Goal: Task Accomplishment & Management: Manage account settings

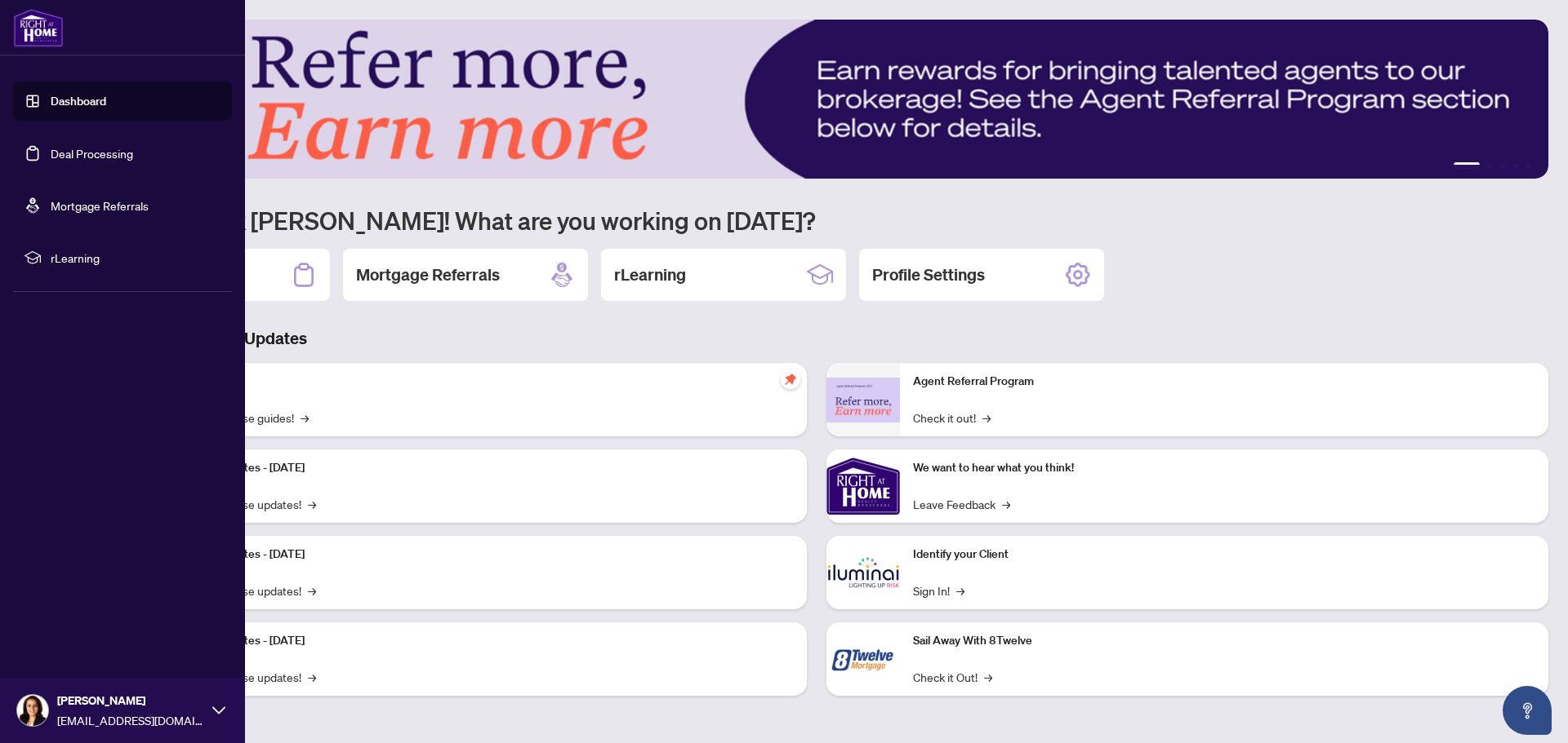
click at [87, 152] on link "Deal Processing" at bounding box center [91, 153] width 82 height 14
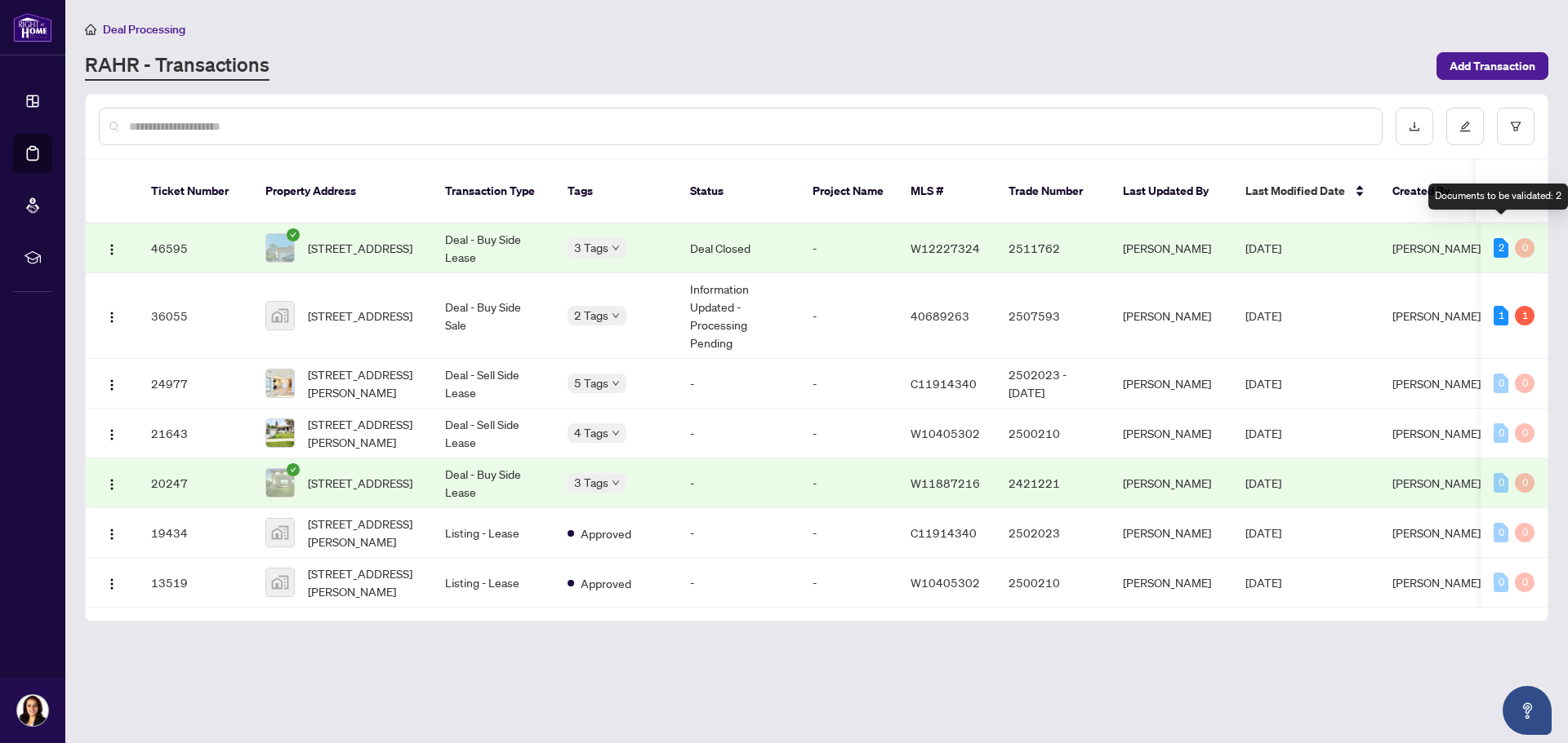
click at [1498, 239] on div "2" at bounding box center [1500, 248] width 15 height 19
click at [1510, 197] on div "Documents to be validated: 2" at bounding box center [1497, 196] width 139 height 26
click at [854, 230] on td "-" at bounding box center [848, 248] width 98 height 50
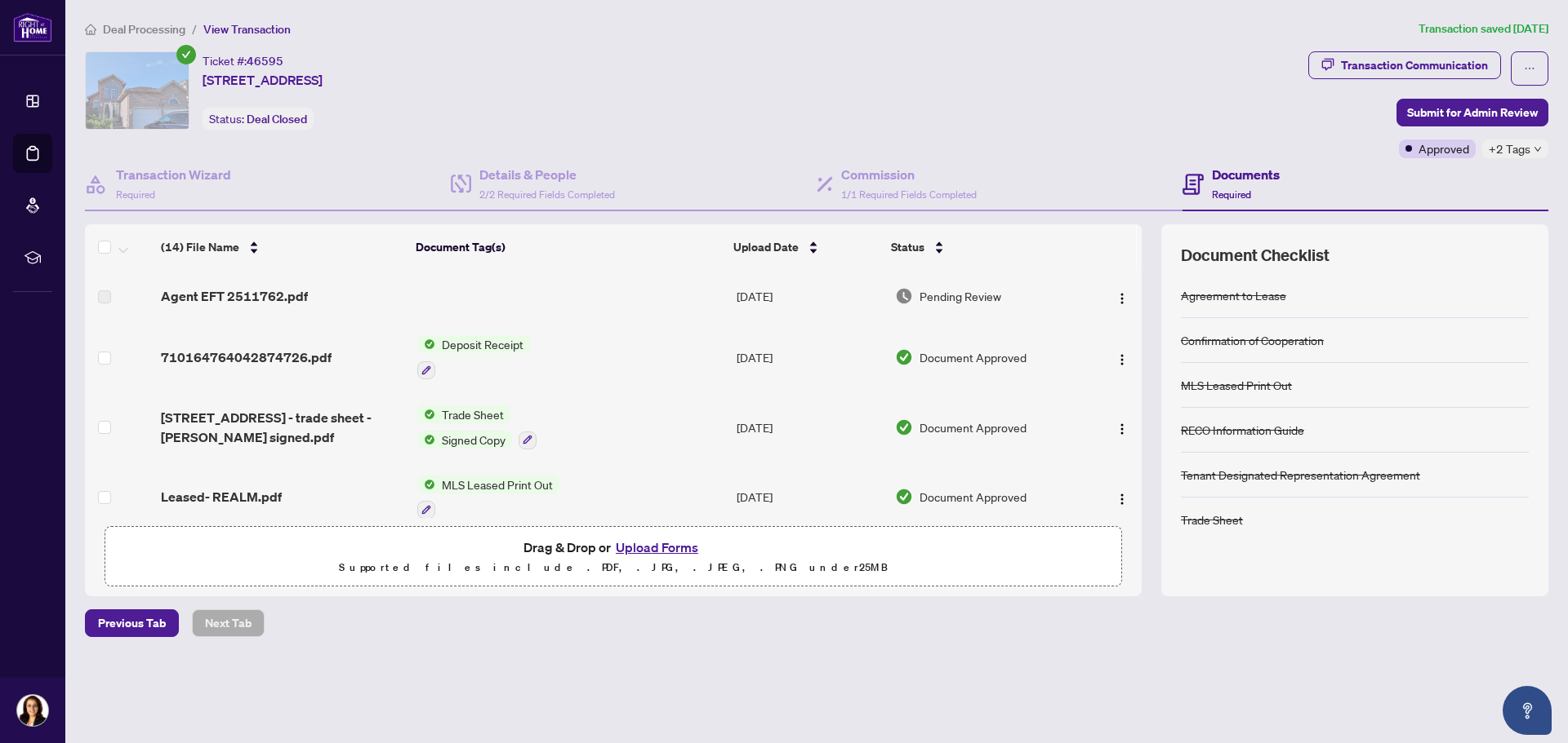
click at [1541, 145] on icon "down" at bounding box center [1537, 149] width 8 height 8
click at [1541, 145] on div "Closed Final Trade" at bounding box center [1466, 169] width 163 height 66
click at [1194, 138] on div "Ticket #: 46595 [STREET_ADDRESS] Status: Deal Closed" at bounding box center [692, 104] width 1223 height 107
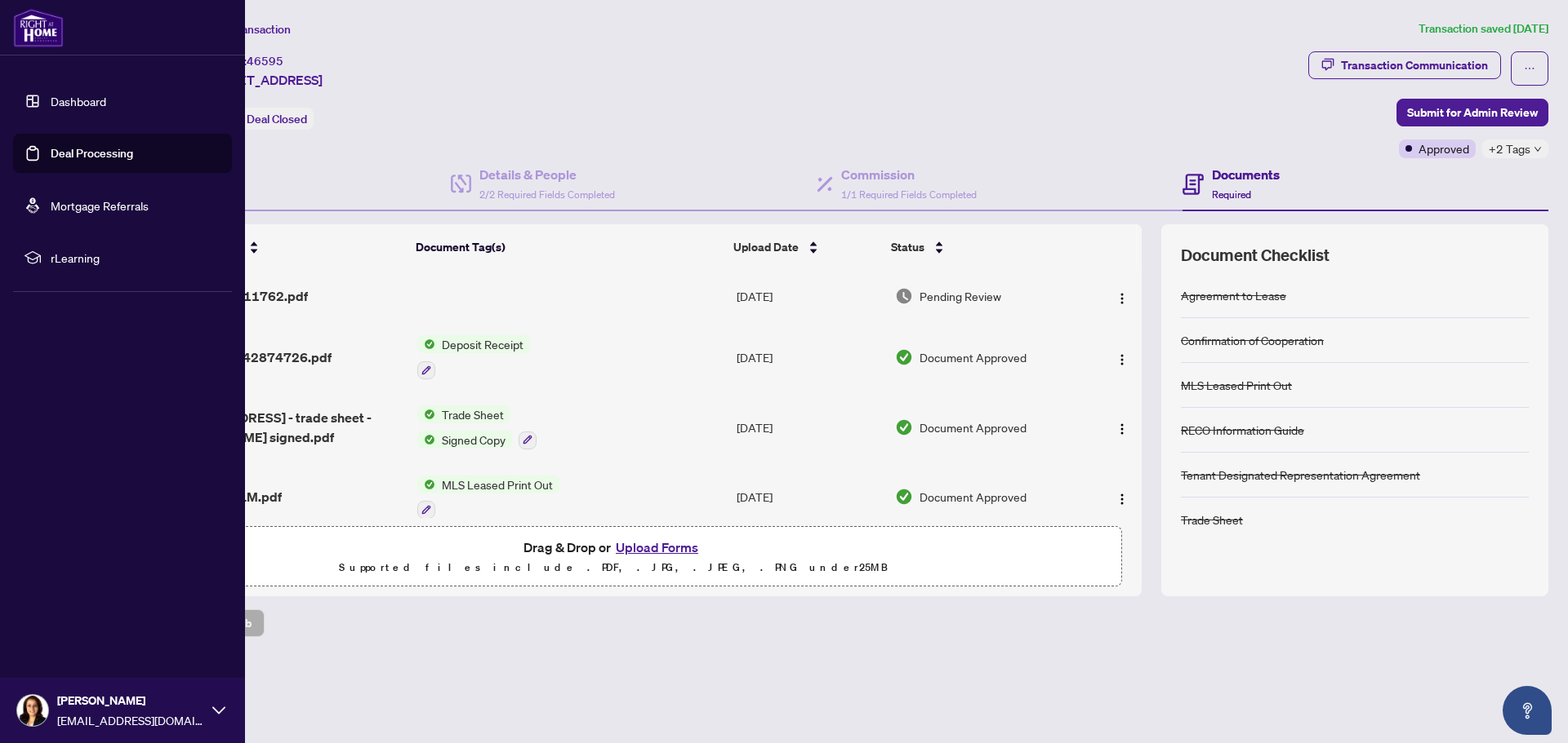
click at [71, 153] on link "Deal Processing" at bounding box center [91, 153] width 82 height 14
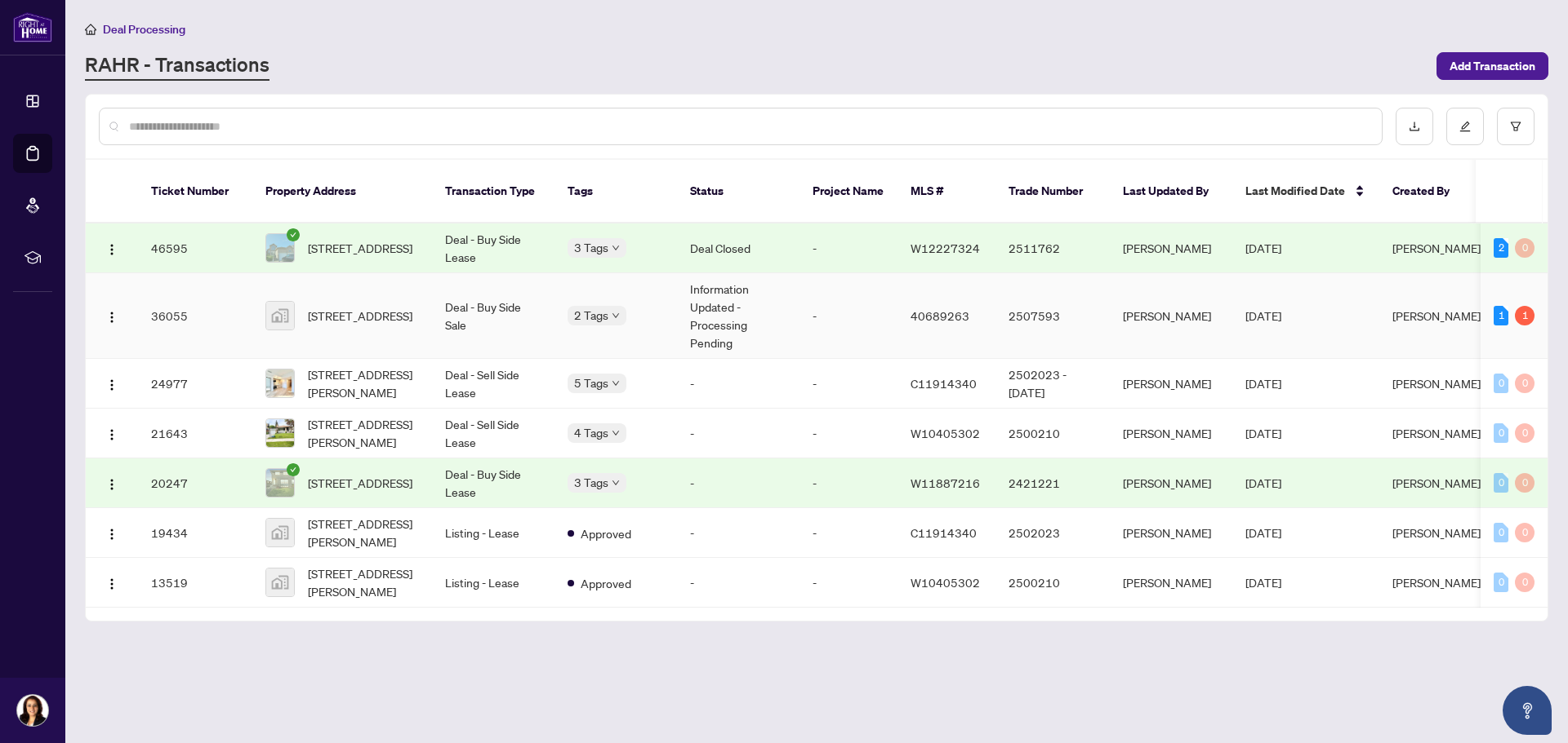
click at [383, 318] on td "[STREET_ADDRESS]" at bounding box center [342, 316] width 180 height 86
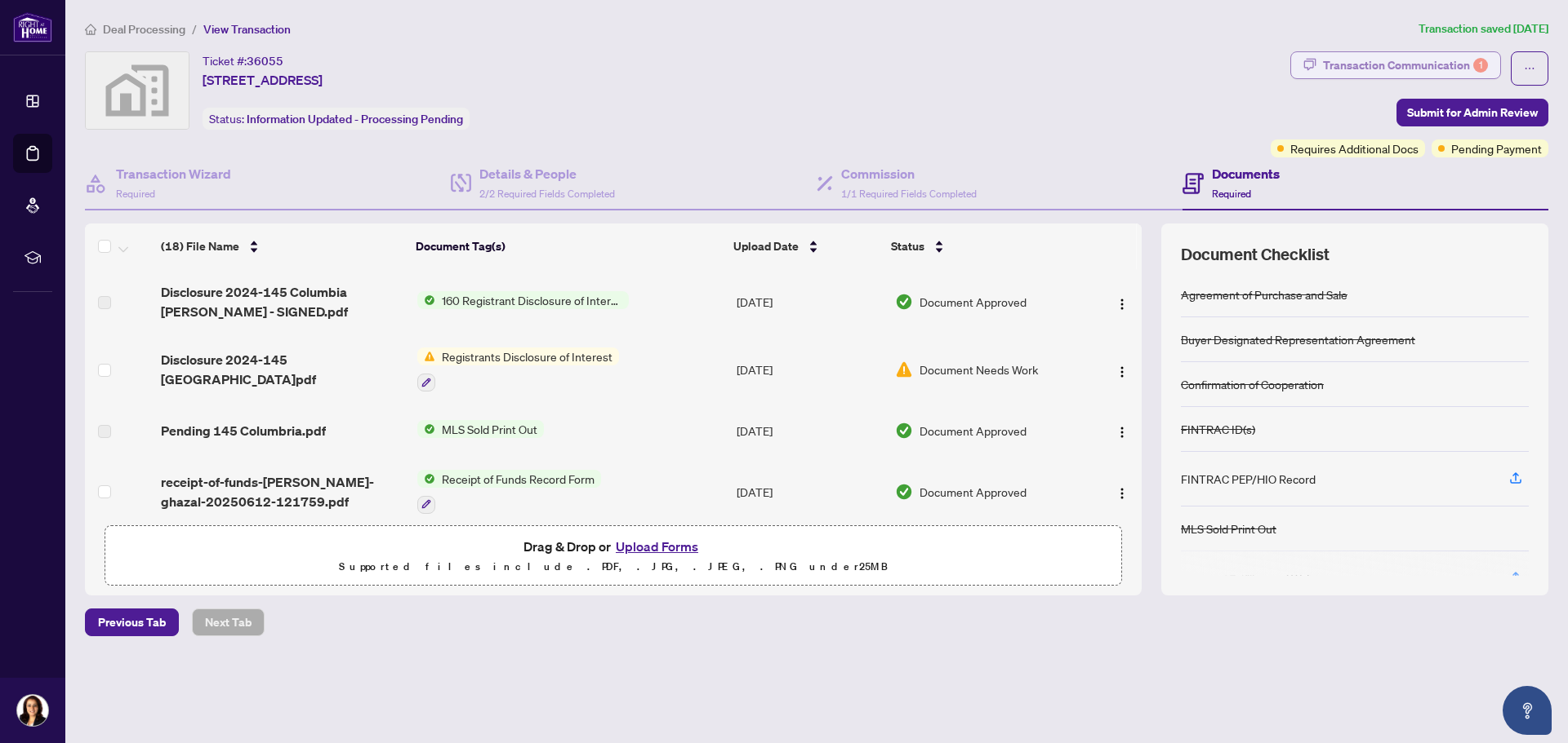
click at [1439, 58] on div "Transaction Communication 1" at bounding box center [1405, 65] width 165 height 26
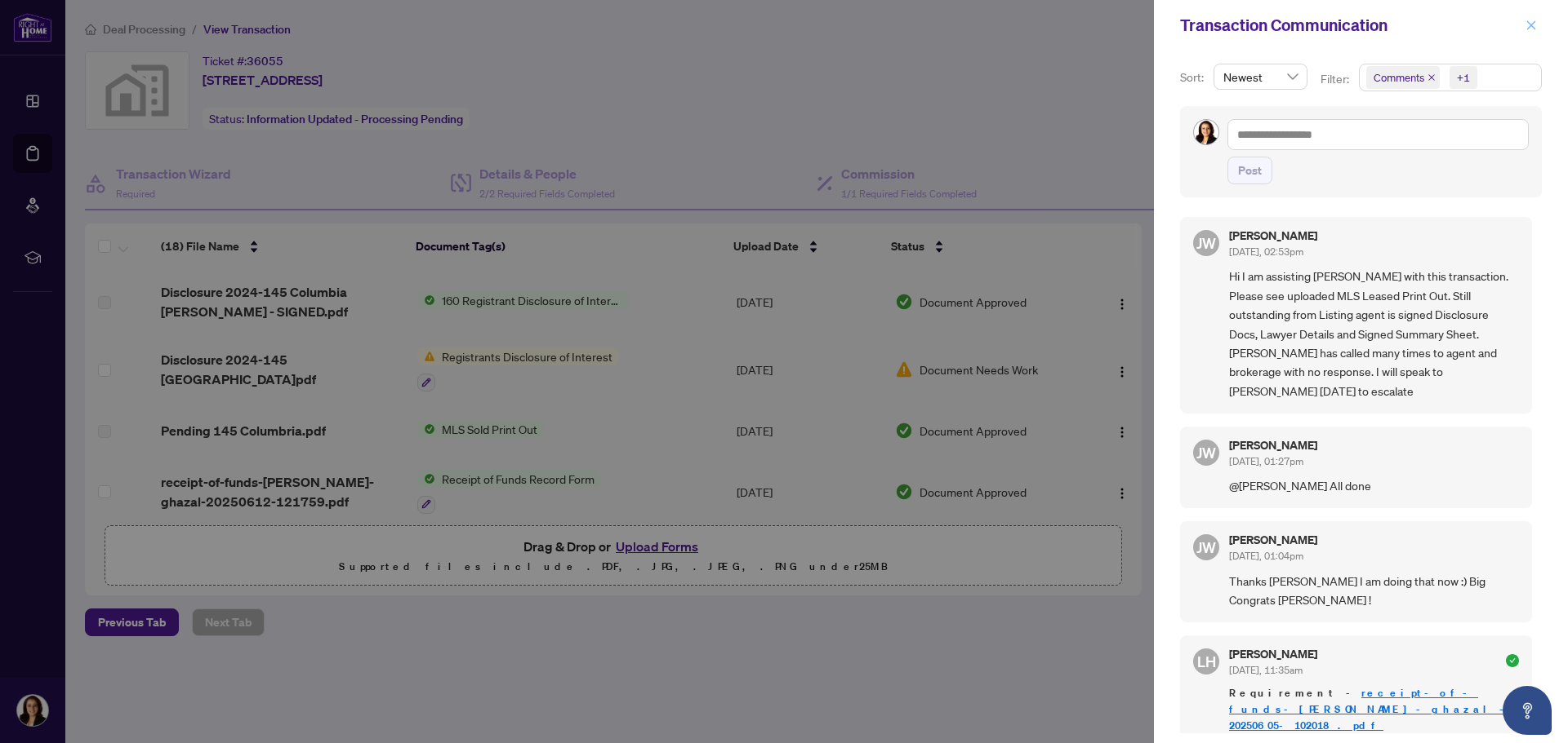
click at [1533, 29] on span "button" at bounding box center [1531, 25] width 12 height 26
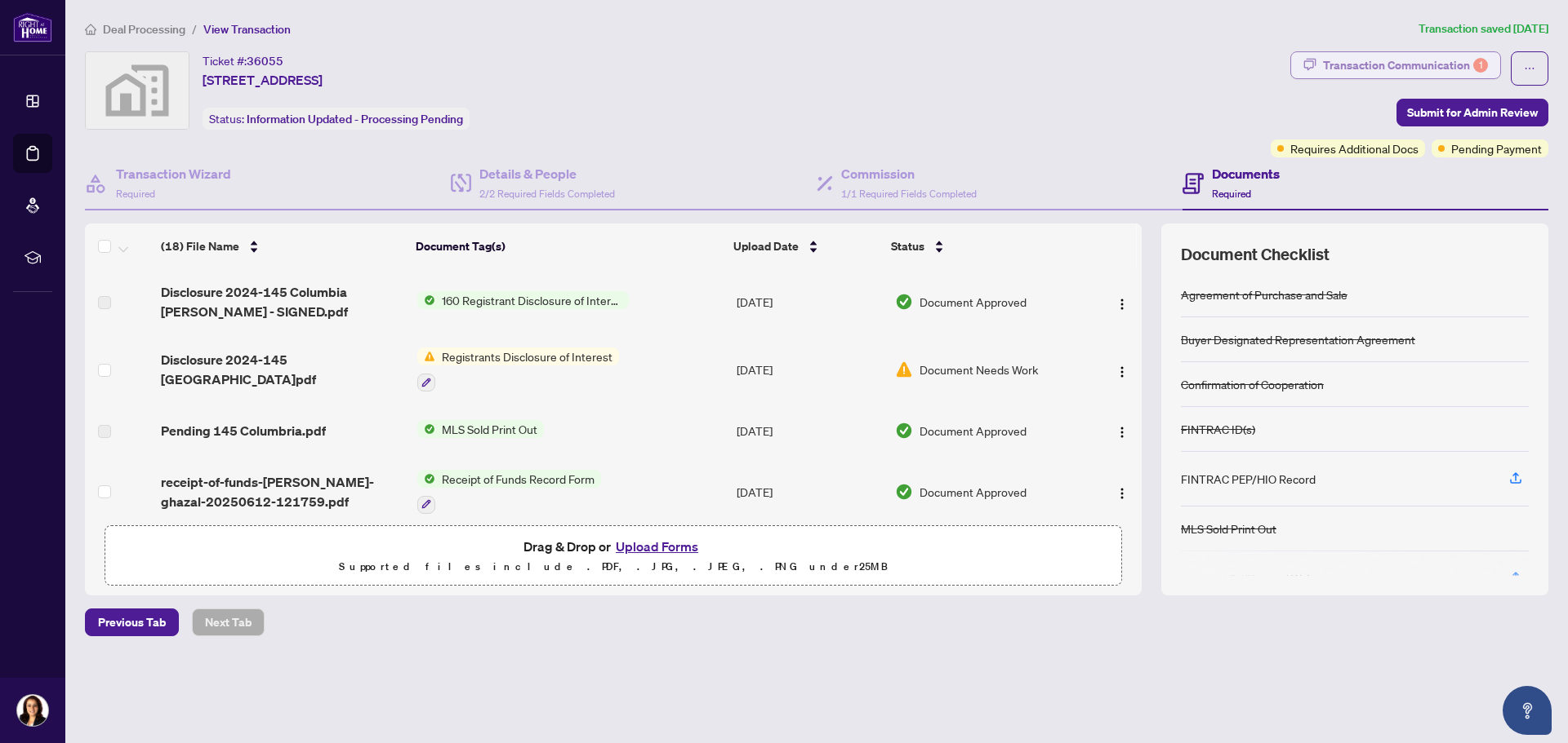
click at [1376, 71] on div "Transaction Communication 1" at bounding box center [1405, 65] width 165 height 26
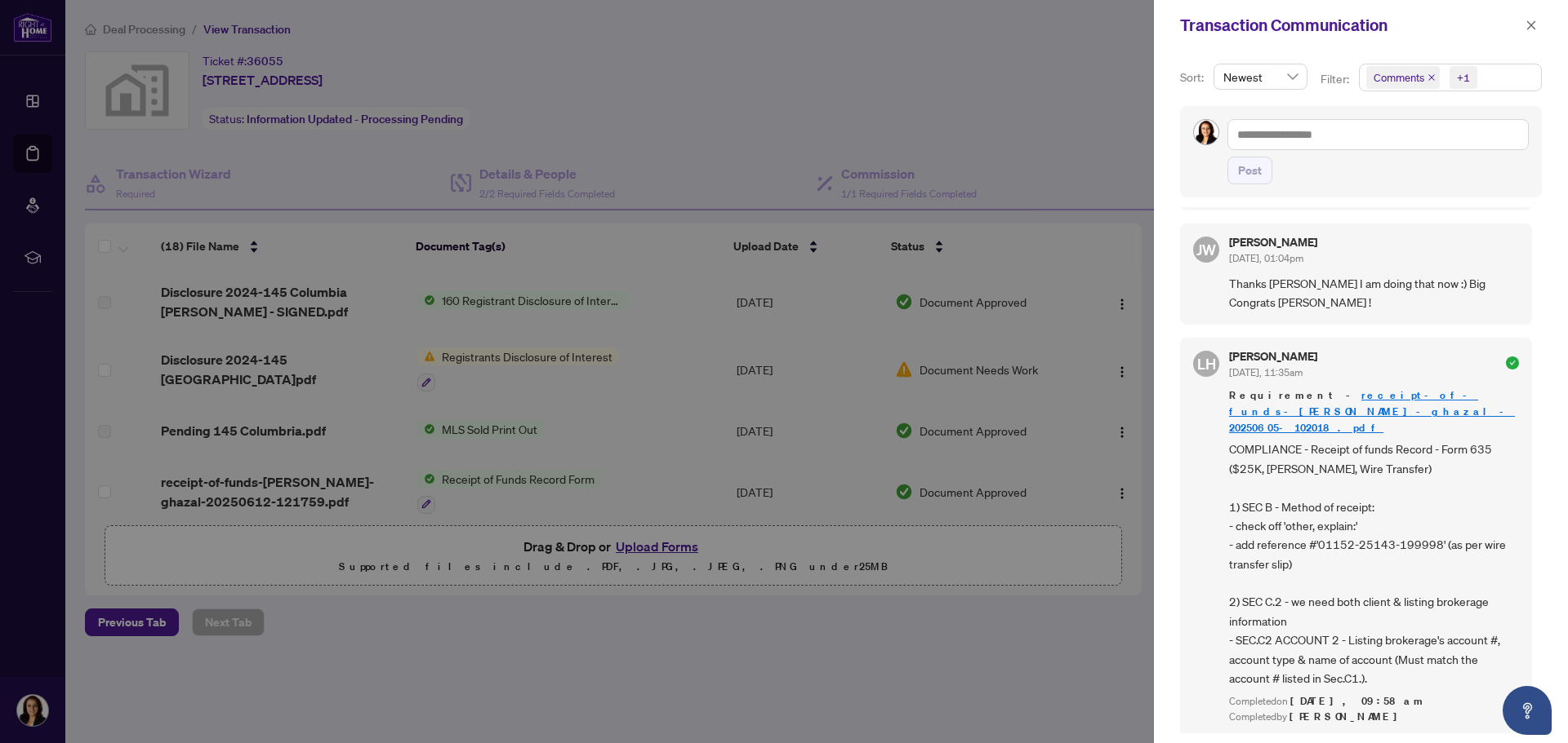
scroll to position [244, 0]
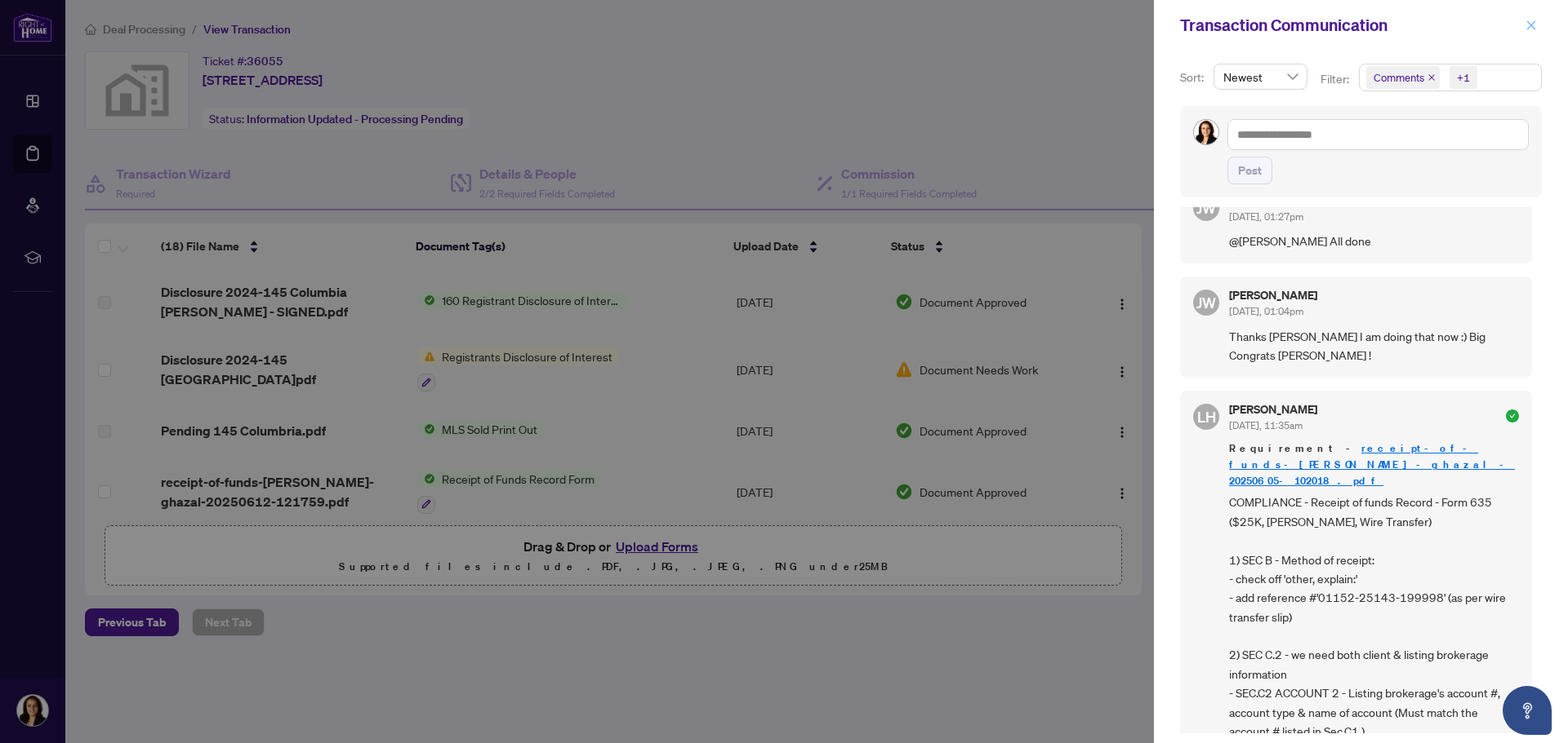
click at [1532, 20] on icon "close" at bounding box center [1531, 25] width 12 height 12
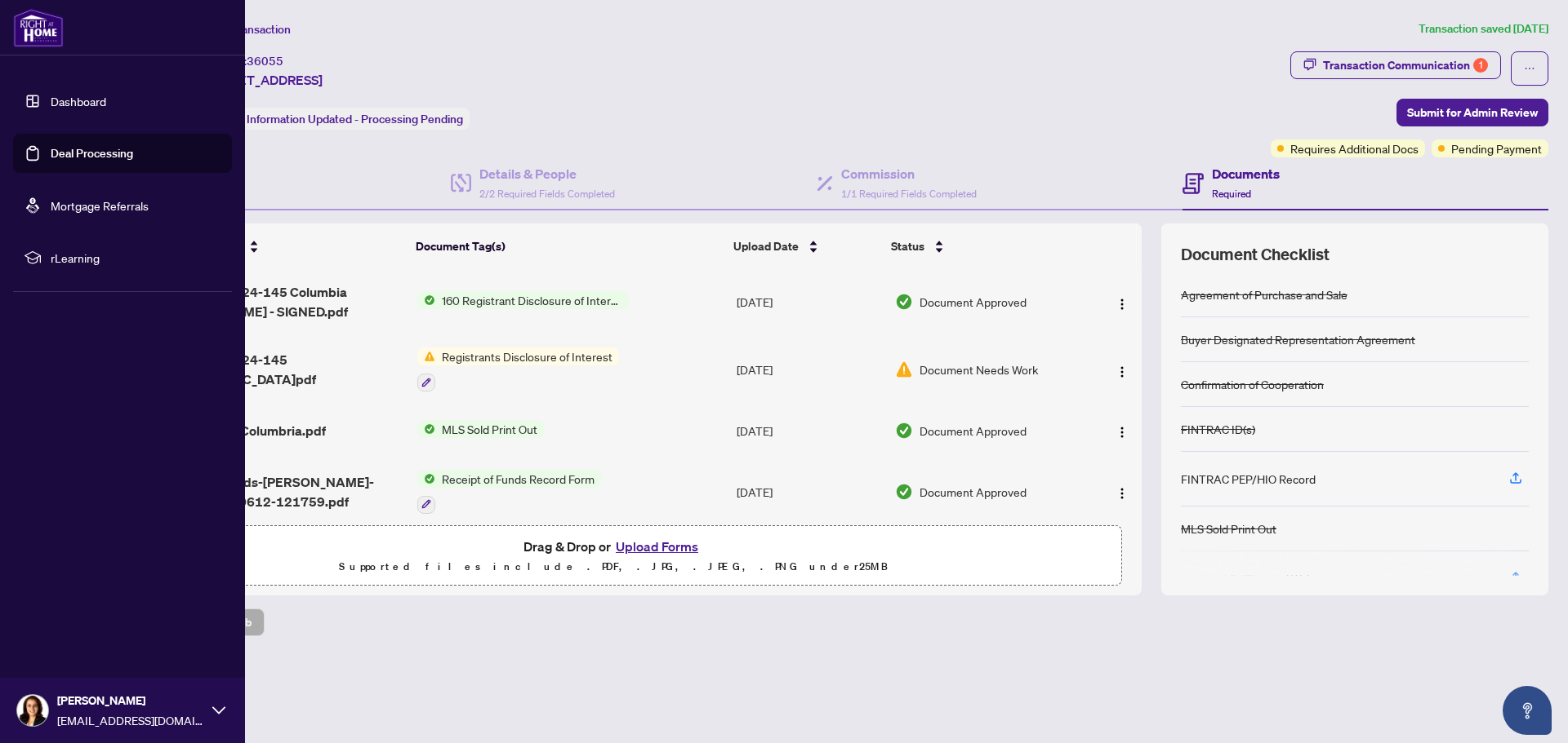
click at [71, 99] on link "Dashboard" at bounding box center [77, 100] width 55 height 14
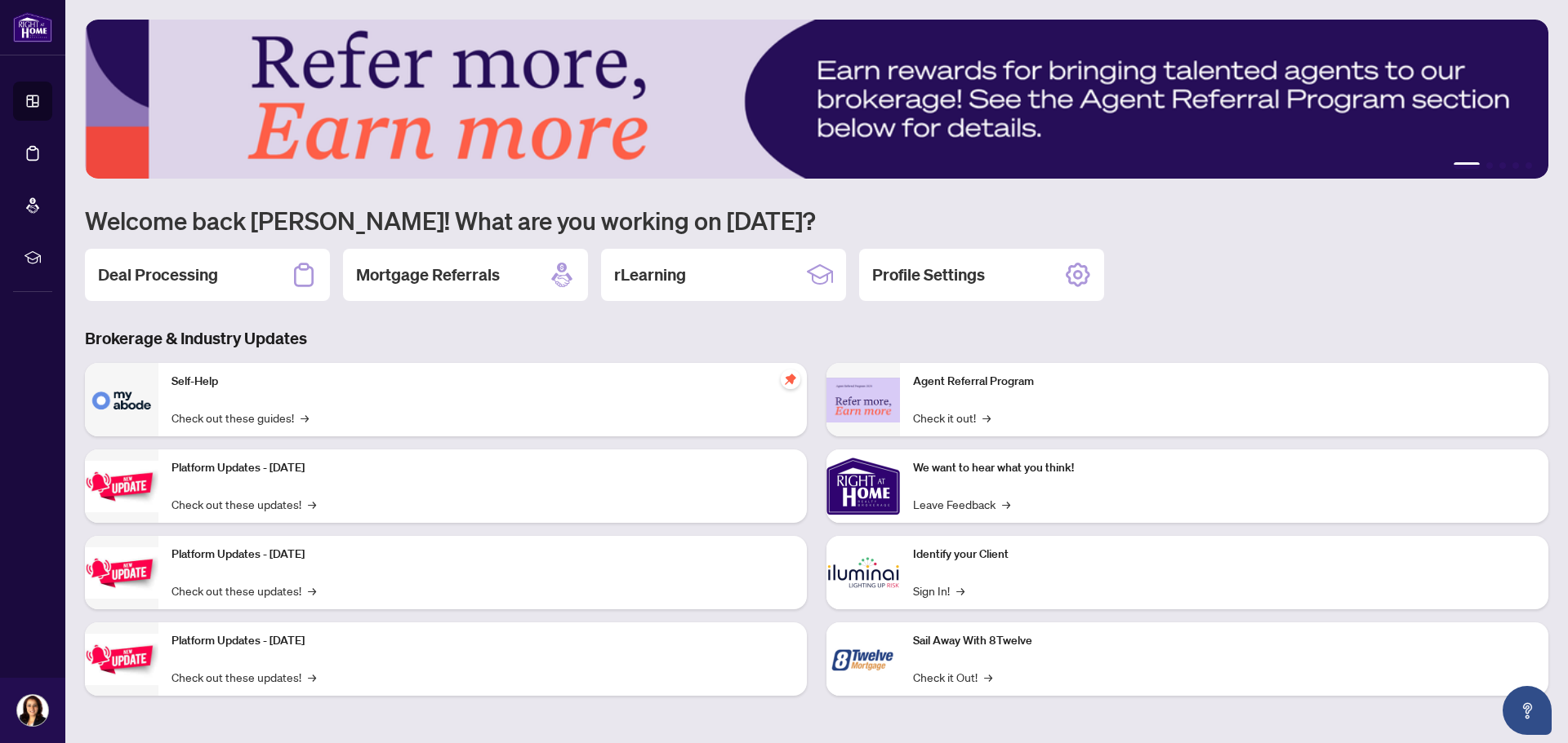
click at [1316, 286] on div "Deal Processing Mortgage Referrals rLearning Profile Settings" at bounding box center [817, 275] width 1464 height 52
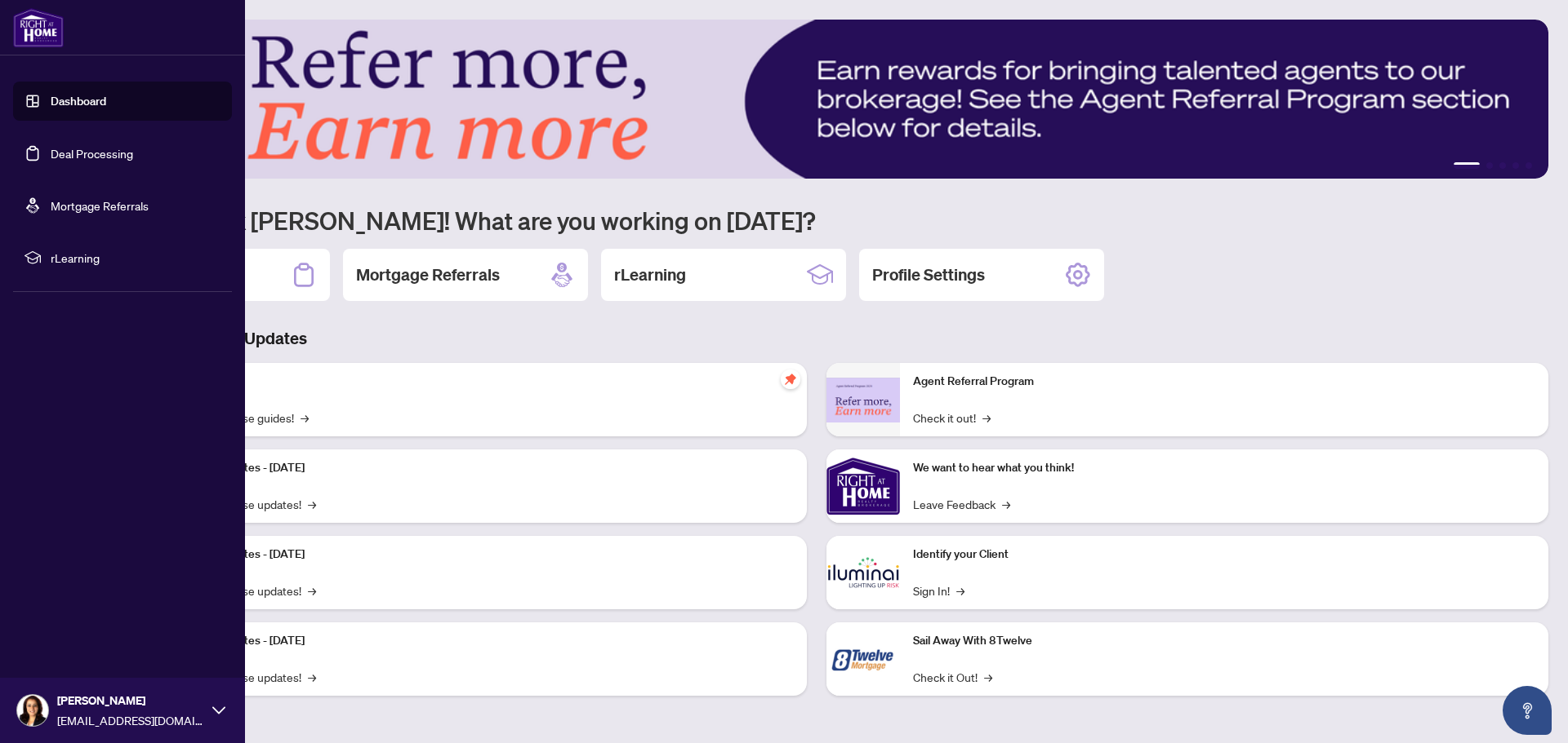
click at [50, 99] on link "Dashboard" at bounding box center [77, 100] width 55 height 14
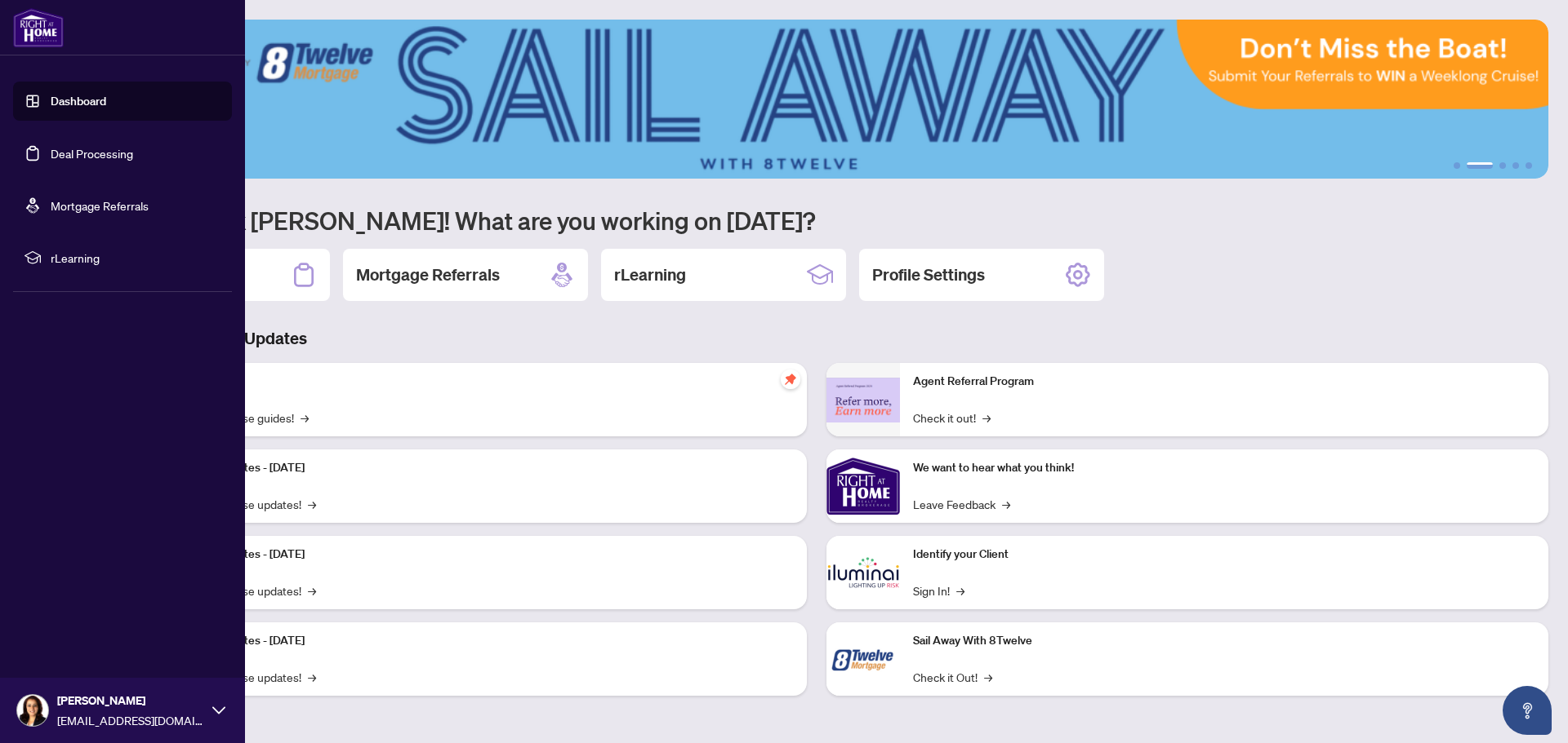
click at [74, 98] on link "Dashboard" at bounding box center [77, 100] width 55 height 14
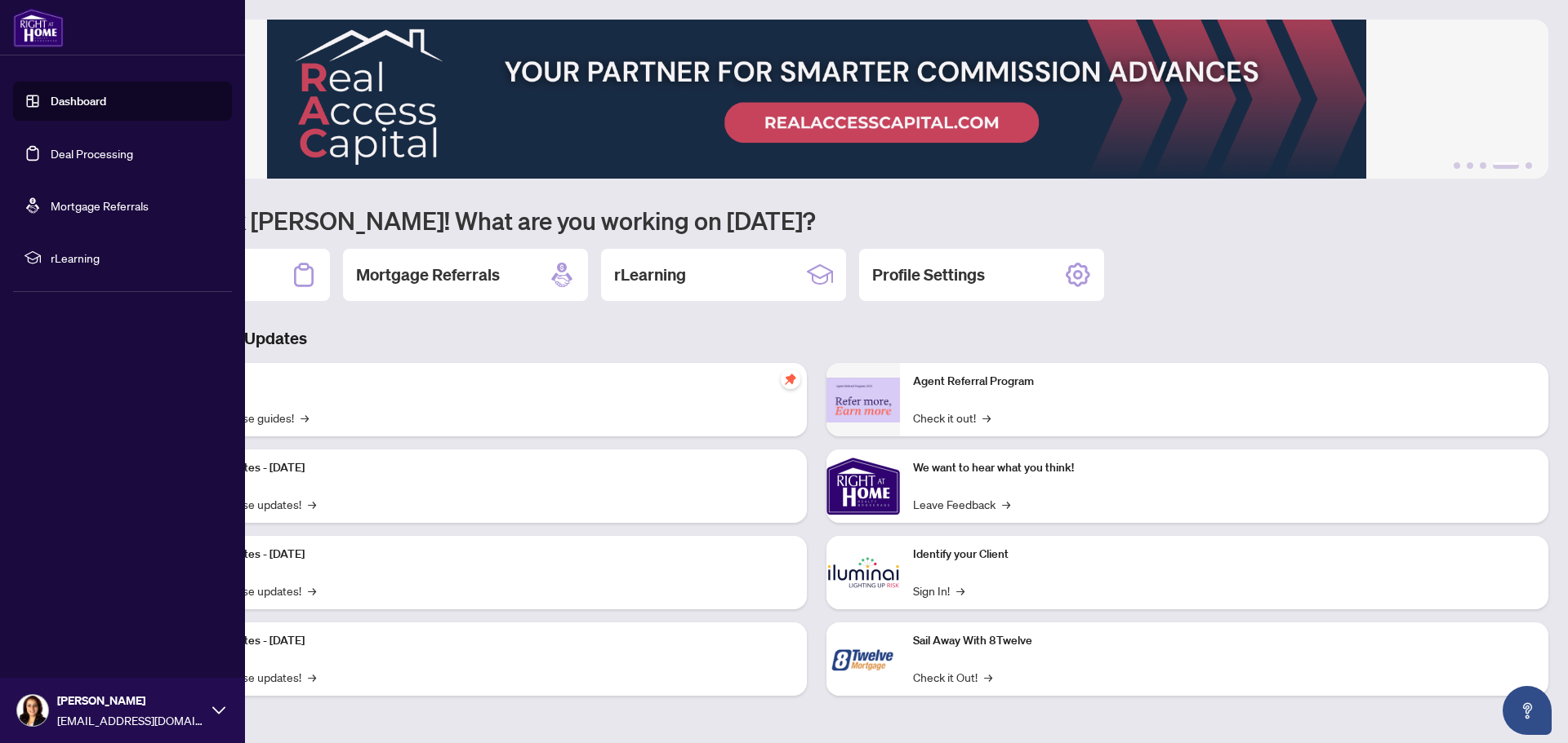
click at [33, 24] on img at bounding box center [39, 27] width 50 height 40
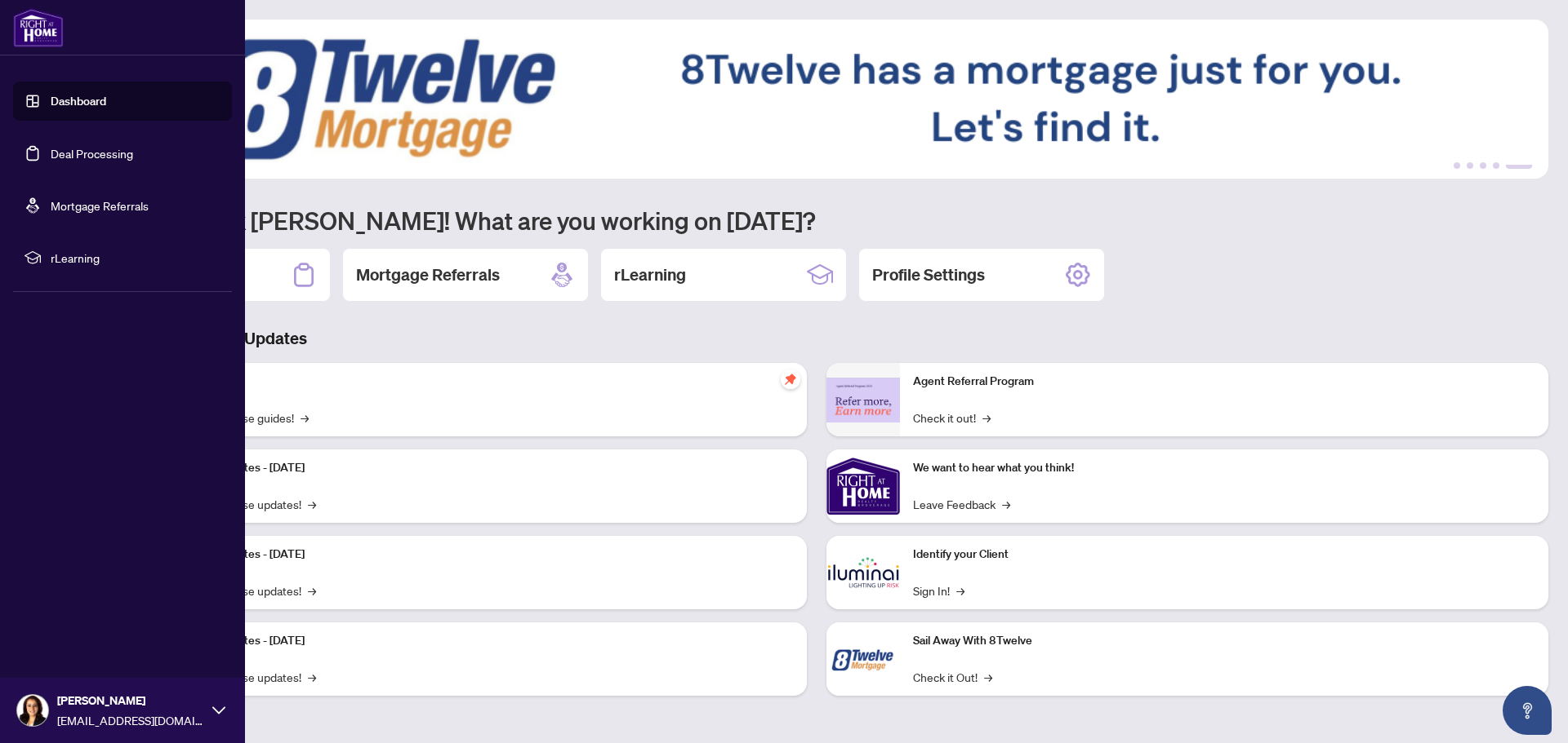
click at [51, 26] on img at bounding box center [39, 27] width 50 height 40
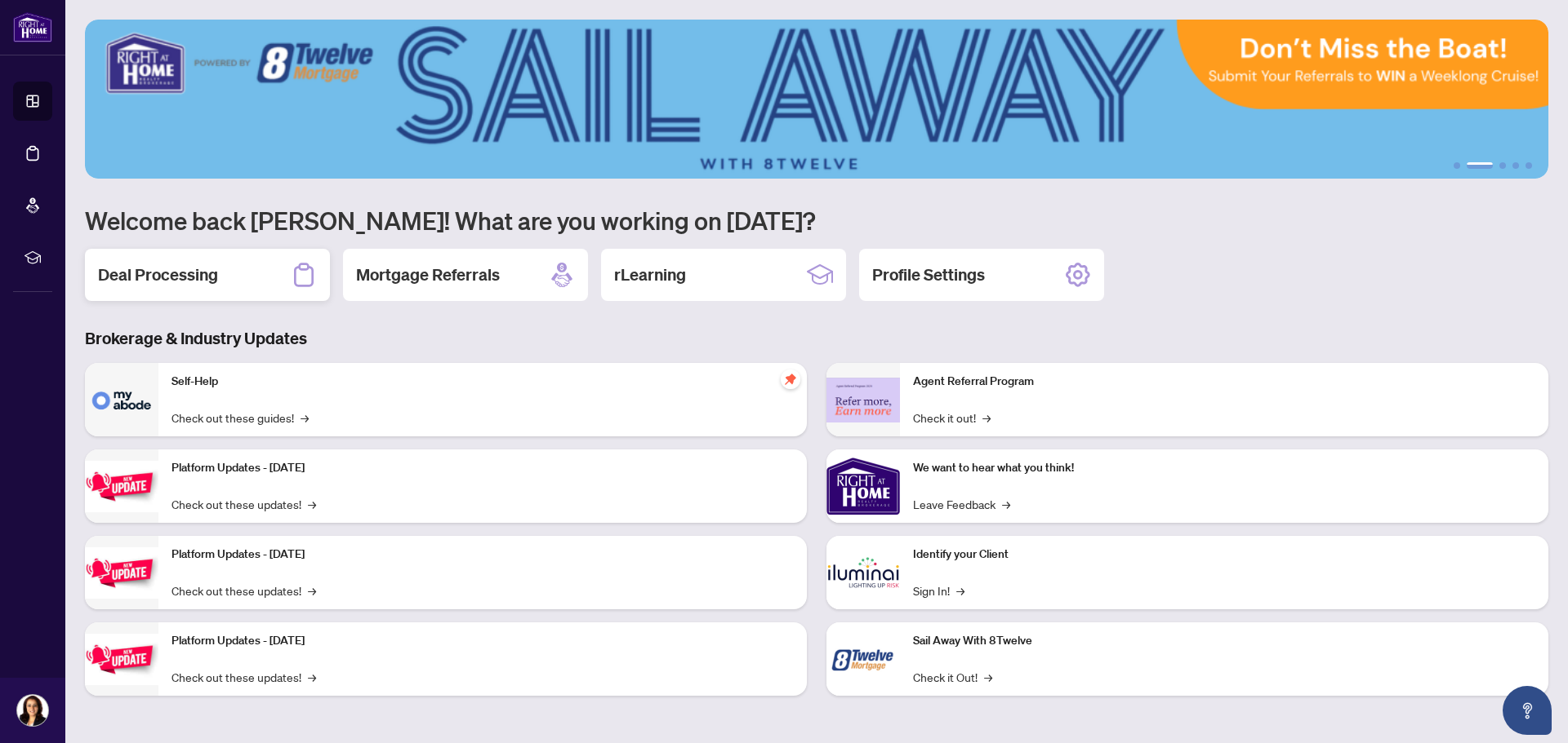
click at [245, 274] on div "Deal Processing" at bounding box center [207, 275] width 245 height 52
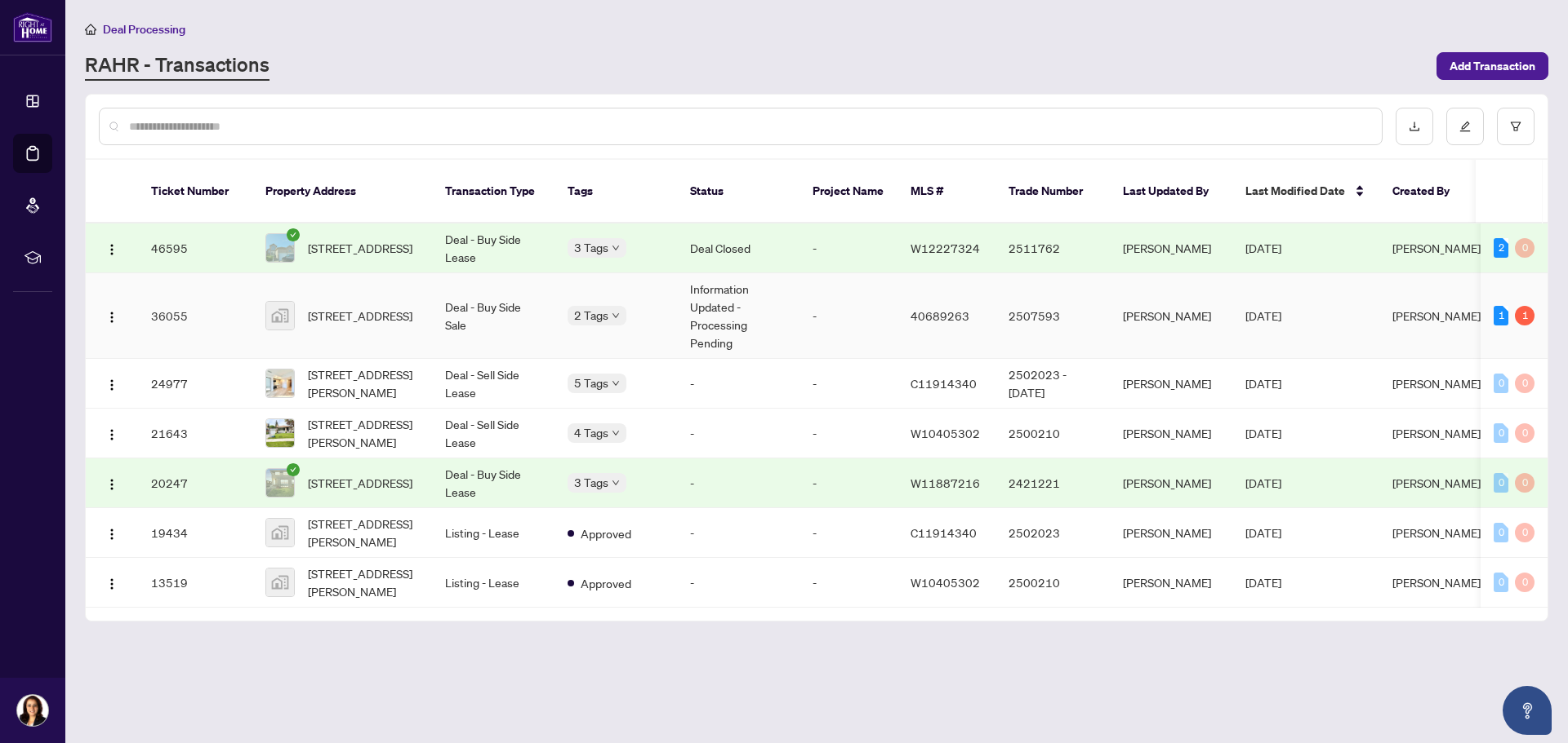
click at [239, 311] on td "36055" at bounding box center [195, 316] width 114 height 86
